Goal: Task Accomplishment & Management: Manage account settings

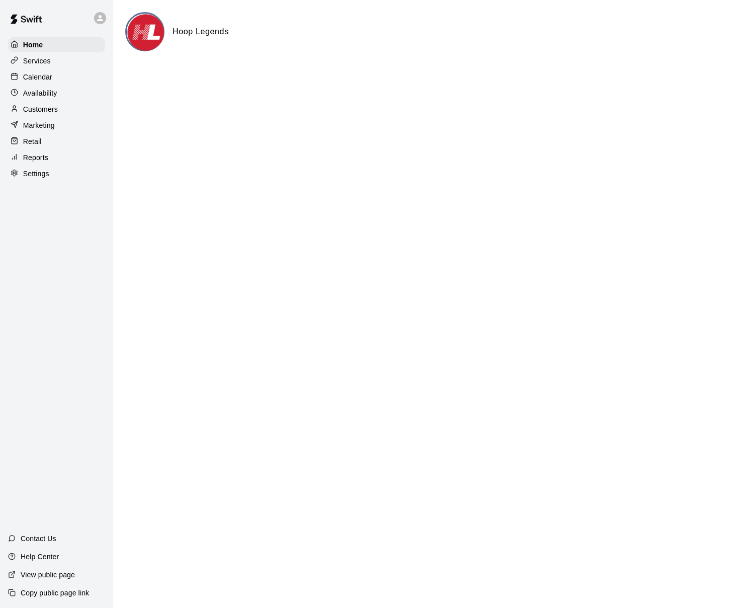
click at [55, 77] on div "Calendar" at bounding box center [56, 76] width 97 height 15
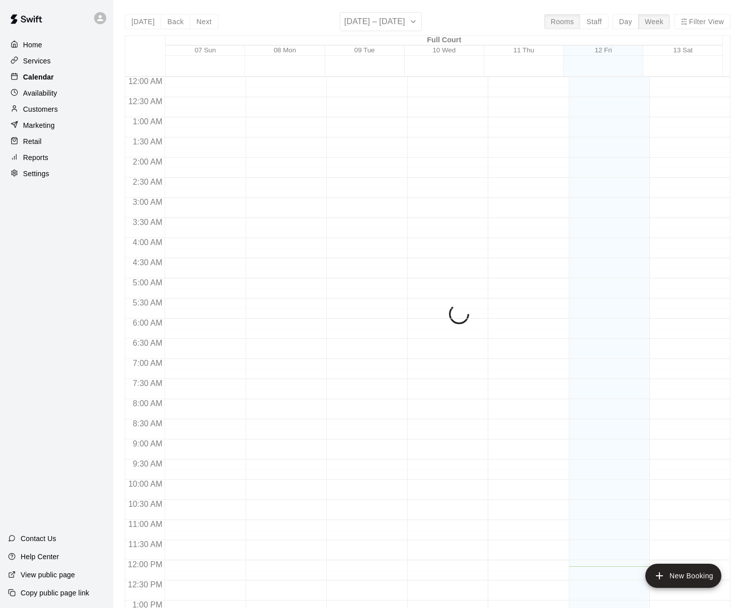
scroll to position [384, 0]
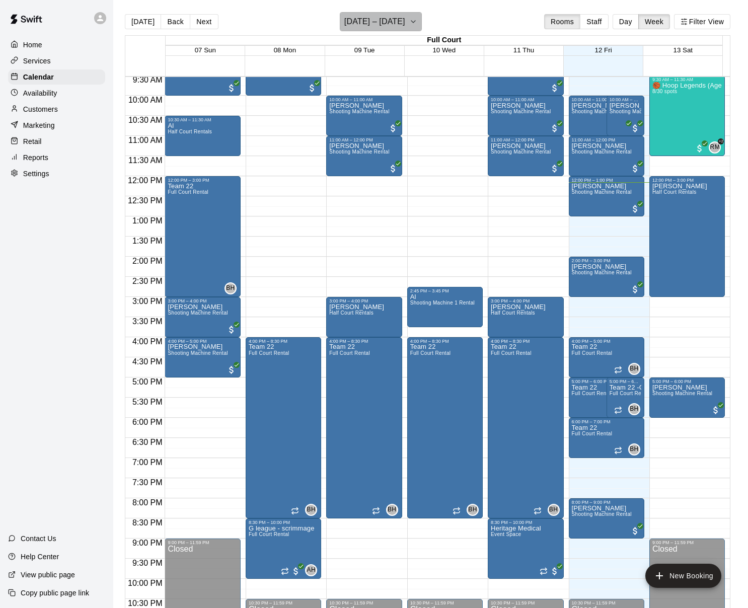
click at [417, 20] on icon "button" at bounding box center [413, 22] width 8 height 12
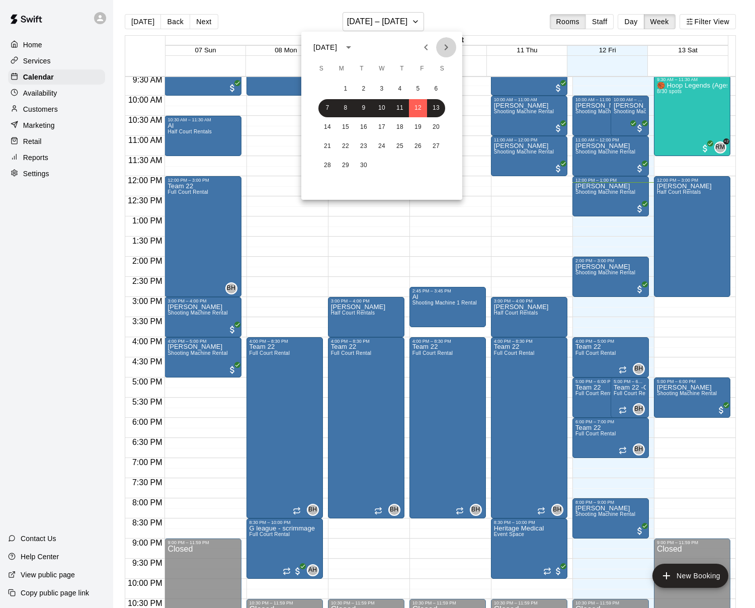
click at [448, 50] on icon "Next month" at bounding box center [446, 47] width 12 height 12
click at [326, 108] on button "2" at bounding box center [327, 108] width 18 height 18
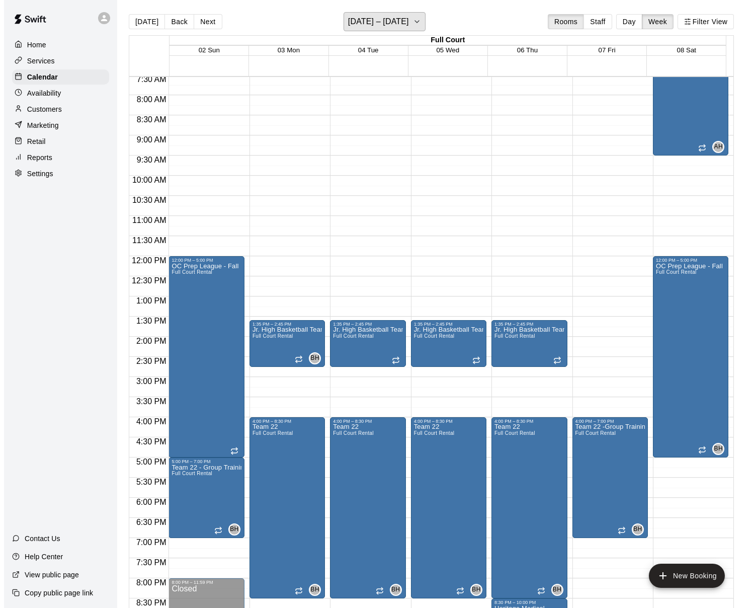
scroll to position [464, 0]
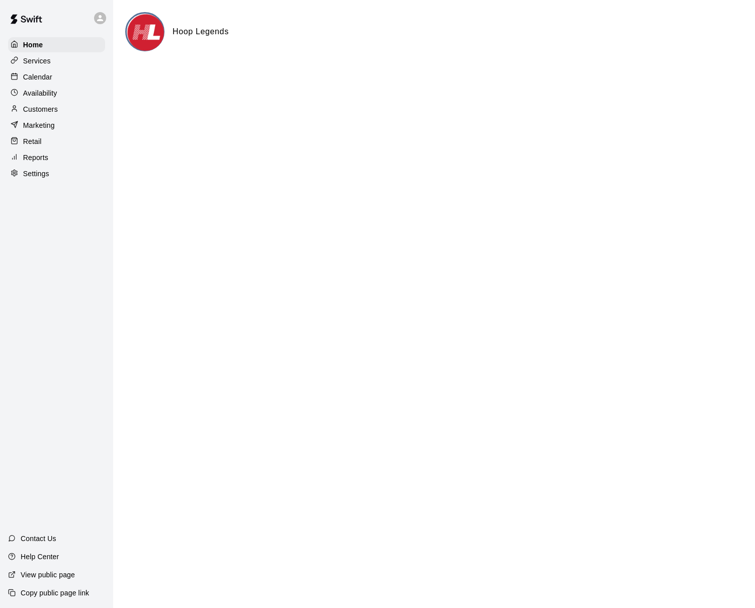
click at [55, 78] on div "Calendar" at bounding box center [56, 76] width 97 height 15
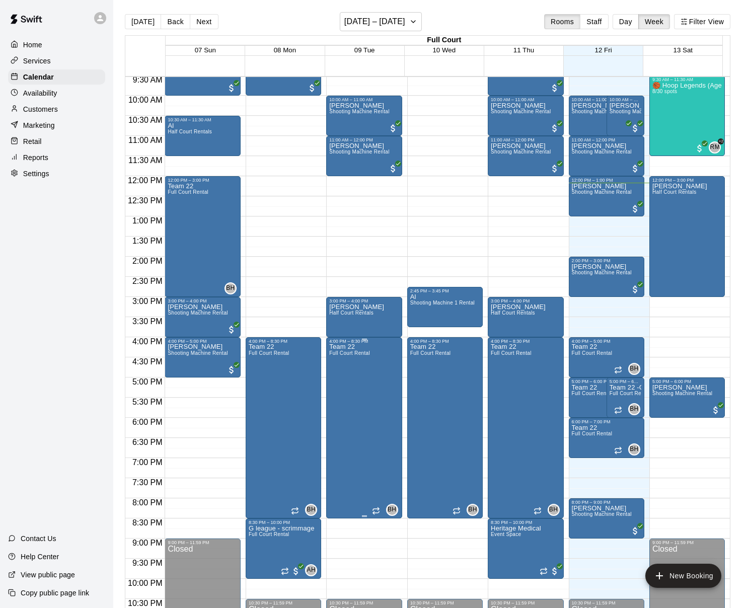
scroll to position [393, 0]
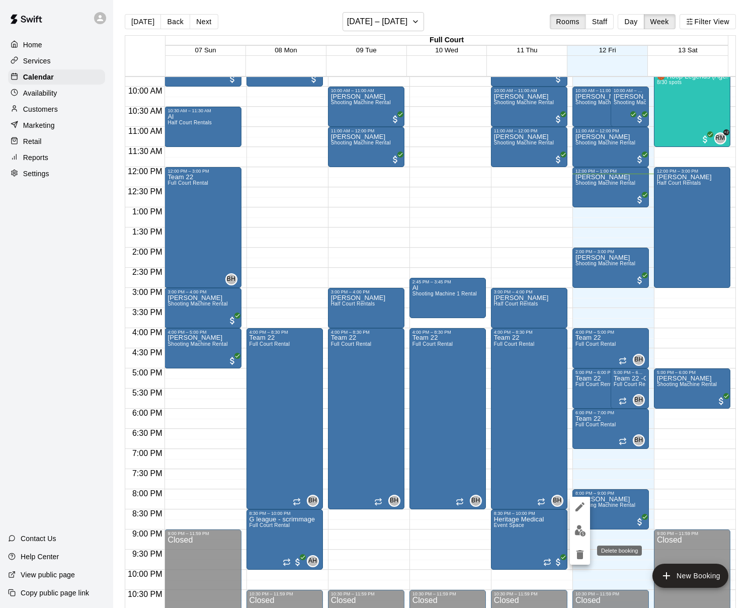
click at [579, 556] on icon "delete" at bounding box center [580, 554] width 7 height 9
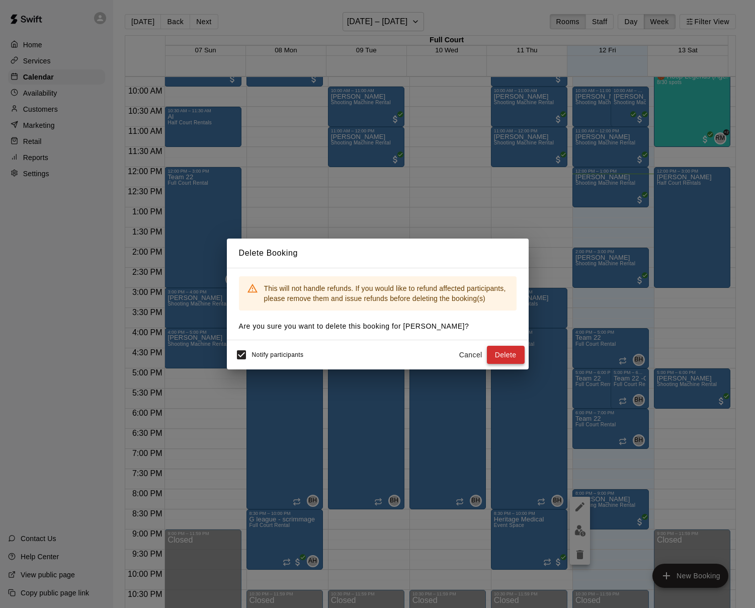
click at [517, 357] on button "Delete" at bounding box center [506, 355] width 38 height 19
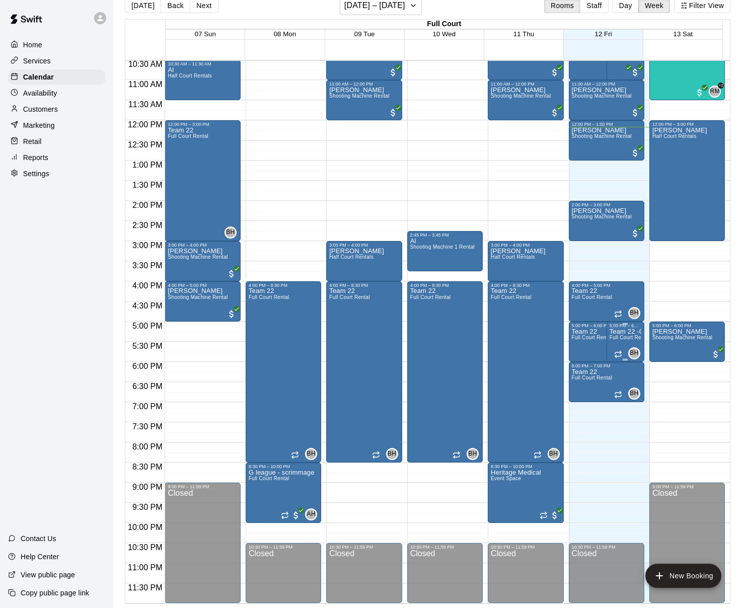
scroll to position [126, 0]
